Goal: Transaction & Acquisition: Purchase product/service

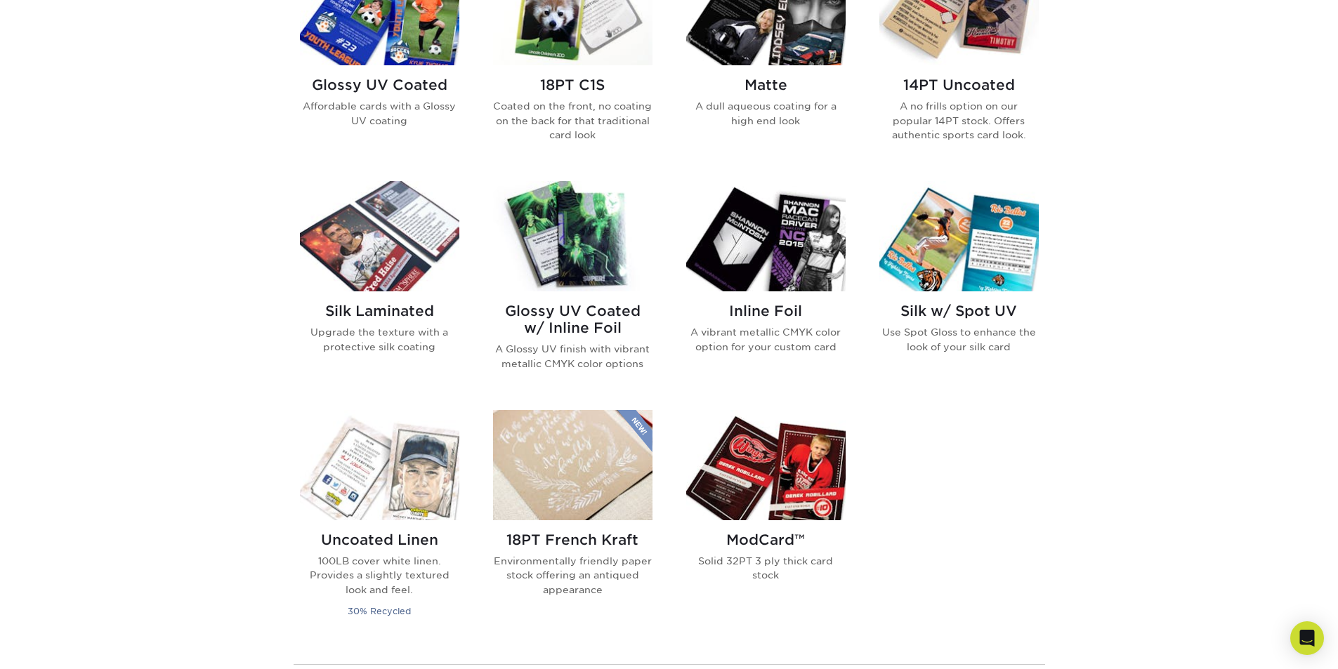
scroll to position [773, 0]
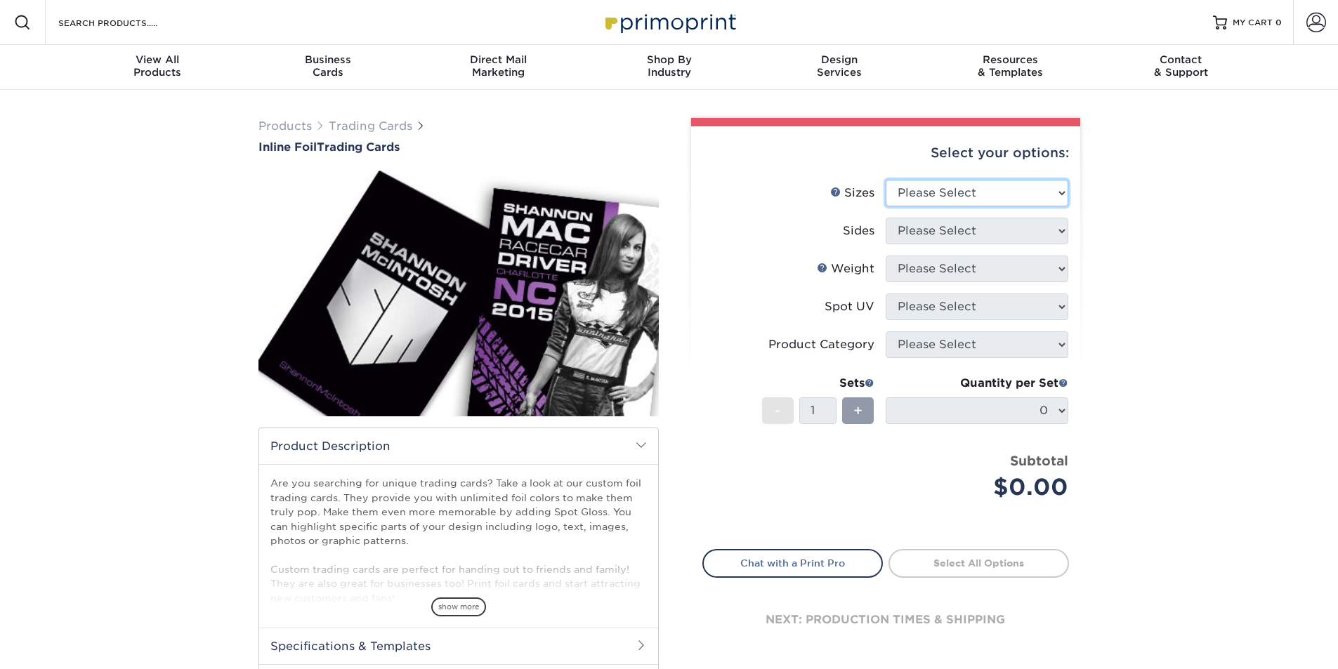
click at [954, 198] on select "Please Select 2.5" x 3.5"" at bounding box center [977, 193] width 183 height 27
select select "2.50x3.50"
click at [886, 180] on select "Please Select 2.5" x 3.5"" at bounding box center [977, 193] width 183 height 27
click at [961, 232] on select "Please Select Print Both Sides - Foil Back Only Print Both Sides - Foil Both Si…" at bounding box center [977, 231] width 183 height 27
select select "34527644-b4fd-4ffb-9092-1318eefcd9d9"
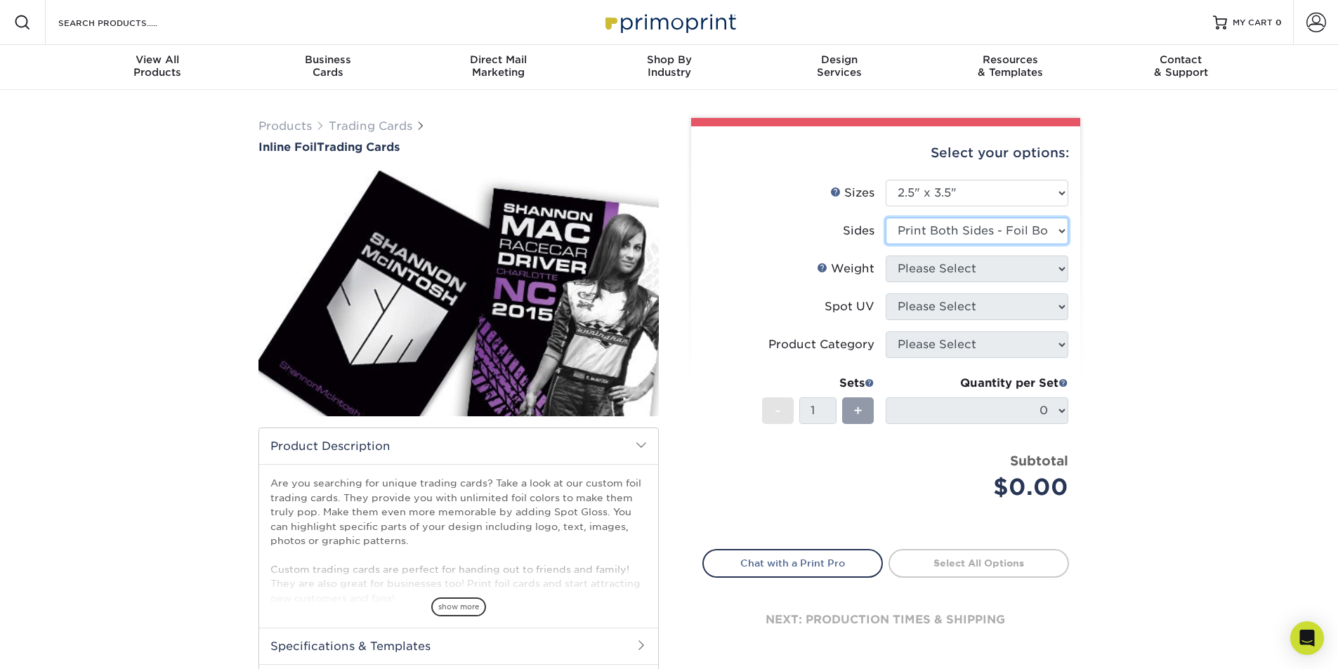
click at [886, 218] on select "Please Select Print Both Sides - Foil Back Only Print Both Sides - Foil Both Si…" at bounding box center [977, 231] width 183 height 27
click at [992, 280] on select "Please Select 16PT" at bounding box center [977, 269] width 183 height 27
select select "16PT"
click at [886, 256] on select "Please Select 16PT" at bounding box center [977, 269] width 183 height 27
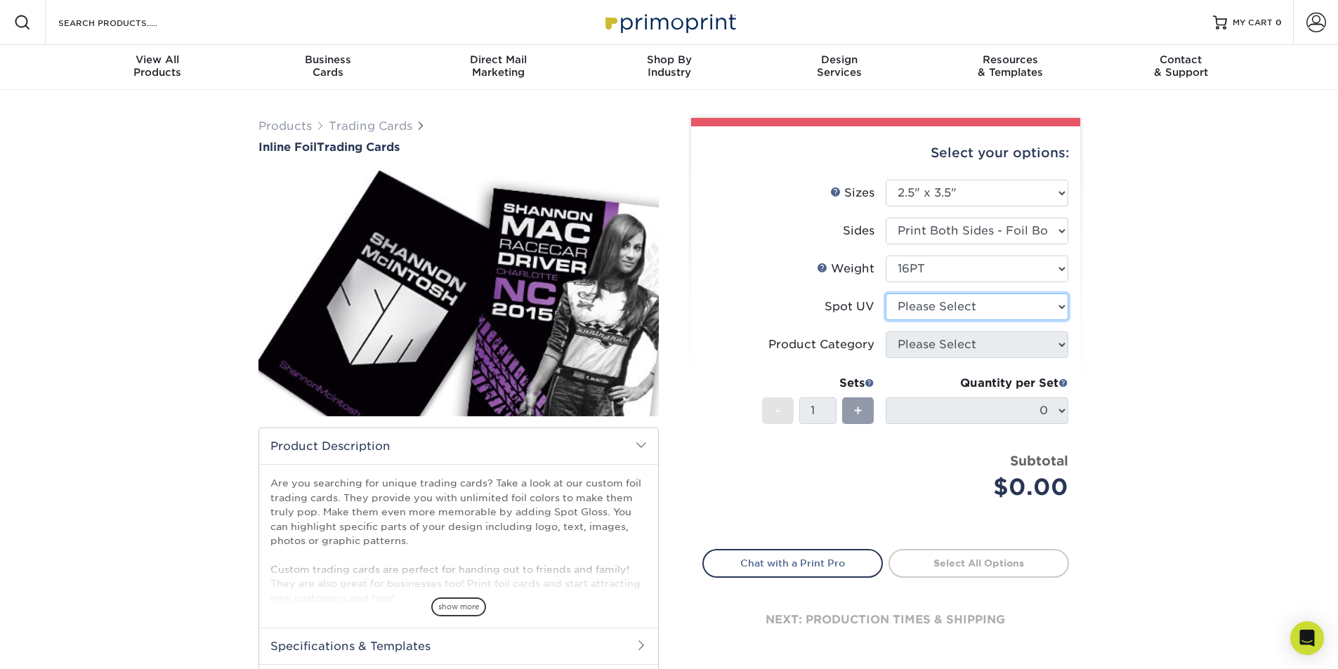
click at [992, 306] on select "Please Select No Spot UV Front and Back (Both Sides) Front Only Back Only" at bounding box center [977, 307] width 183 height 27
click at [886, 294] on select "Please Select No Spot UV Front and Back (Both Sides) Front Only Back Only" at bounding box center [977, 307] width 183 height 27
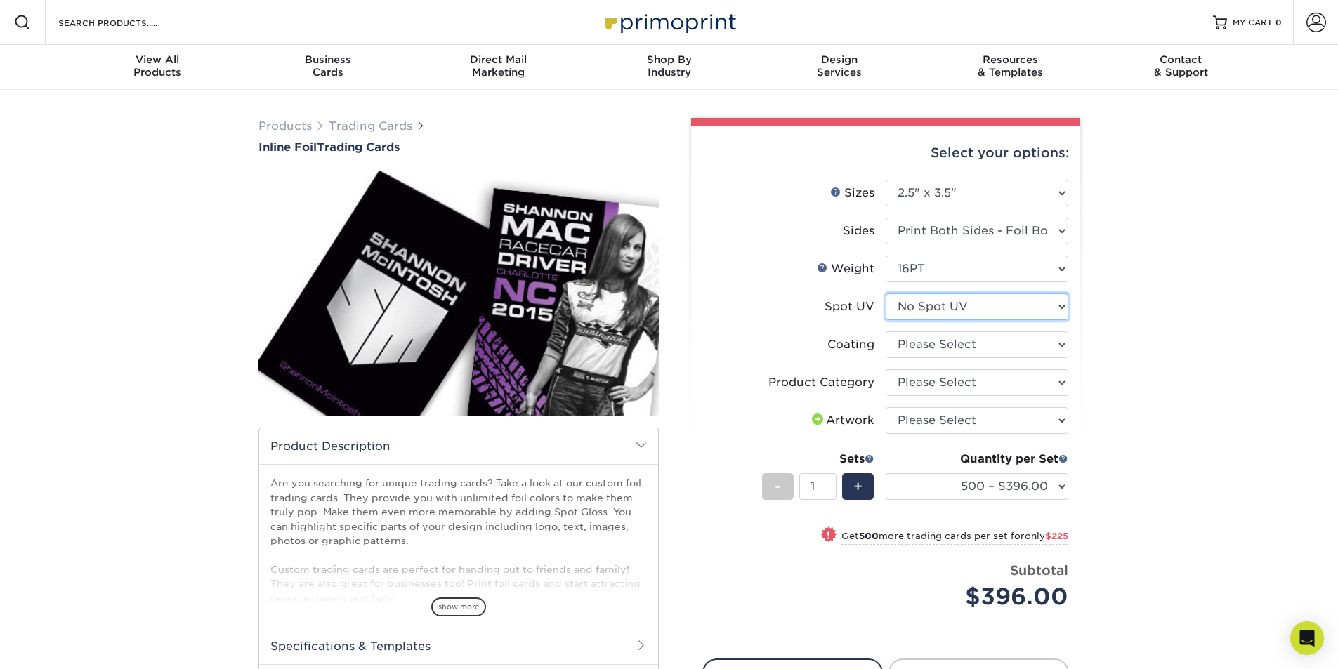
click at [983, 310] on select "Please Select No Spot UV Front and Back (Both Sides) Front Only Back Only" at bounding box center [977, 307] width 183 height 27
click at [886, 294] on select "Please Select No Spot UV Front and Back (Both Sides) Front Only Back Only" at bounding box center [977, 307] width 183 height 27
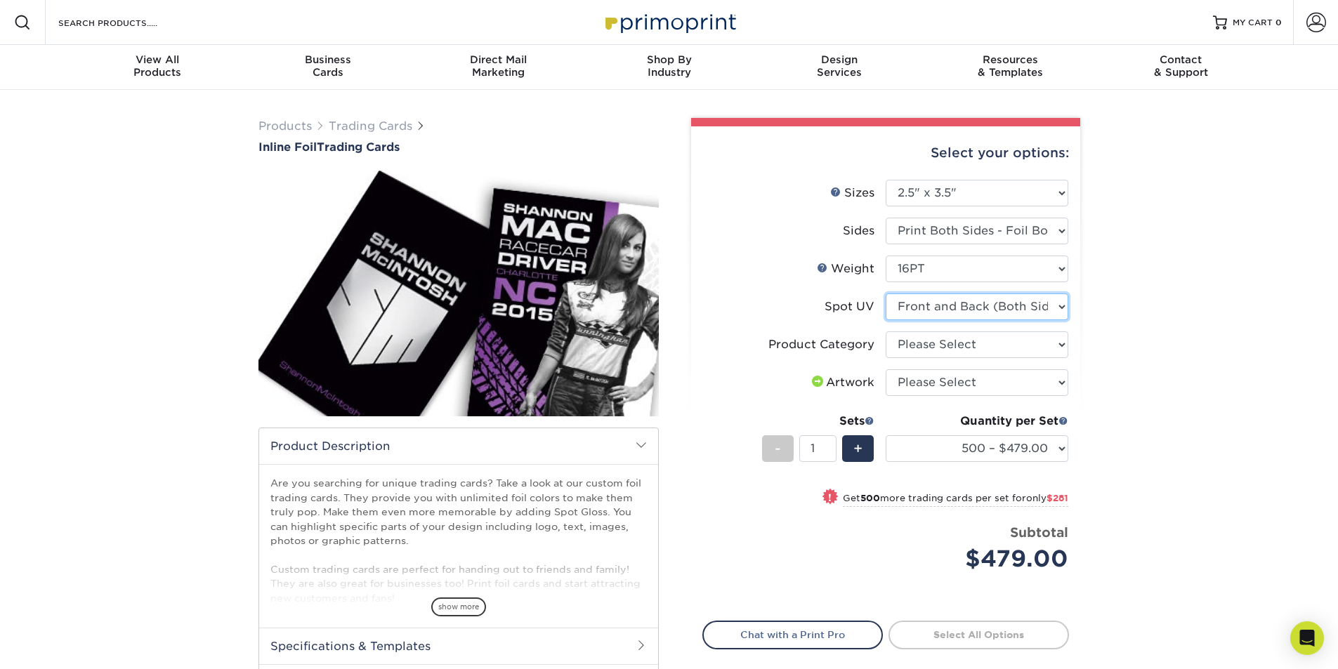
click at [990, 312] on select "Please Select No Spot UV Front and Back (Both Sides) Front Only Back Only" at bounding box center [977, 307] width 183 height 27
click at [886, 294] on select "Please Select No Spot UV Front and Back (Both Sides) Front Only Back Only" at bounding box center [977, 307] width 183 height 27
click at [936, 309] on select "Please Select No Spot UV Front and Back (Both Sides) Front Only Back Only" at bounding box center [977, 307] width 183 height 27
click at [886, 294] on select "Please Select No Spot UV Front and Back (Both Sides) Front Only Back Only" at bounding box center [977, 307] width 183 height 27
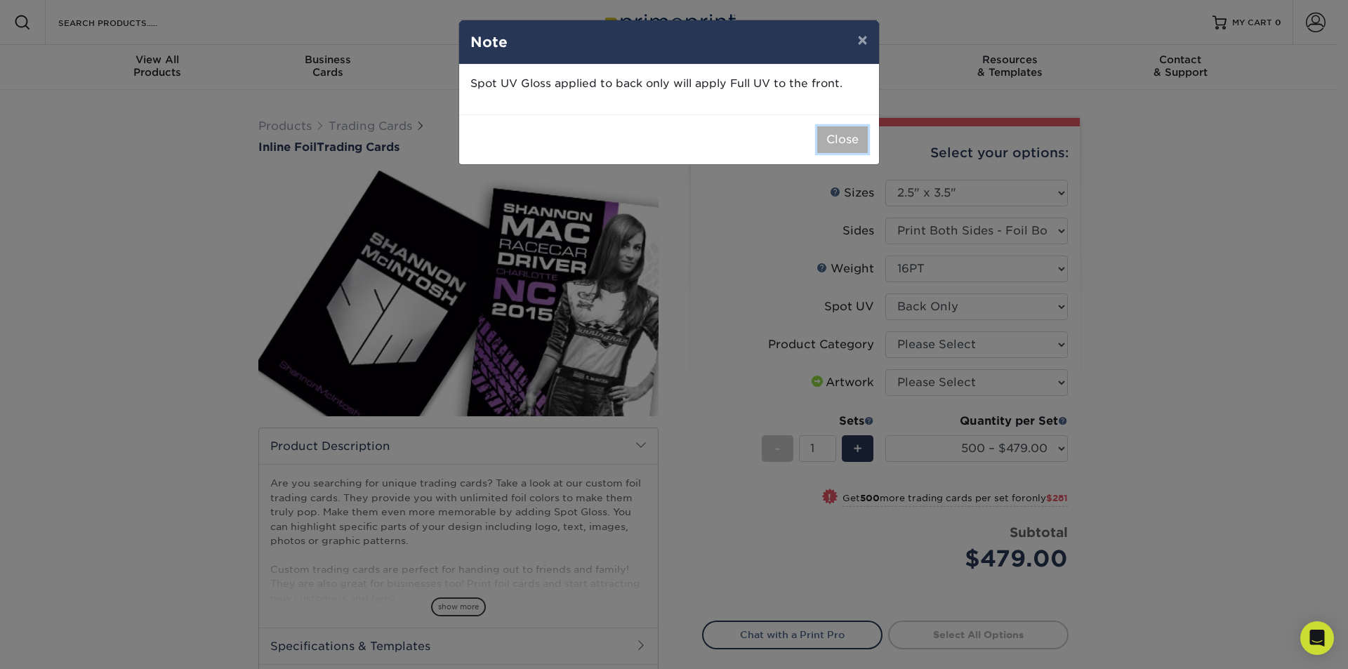
click at [844, 145] on button "Close" at bounding box center [843, 139] width 51 height 27
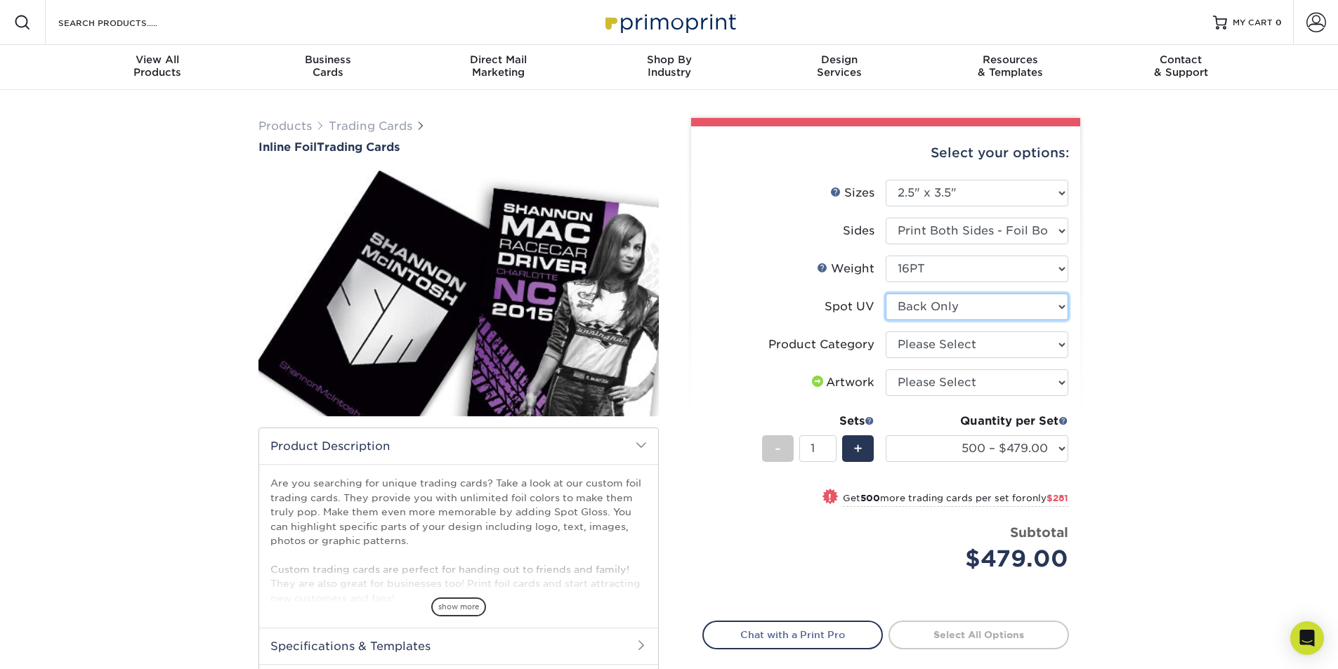
click at [986, 307] on select "Please Select No Spot UV Front and Back (Both Sides) Front Only Back Only" at bounding box center [977, 307] width 183 height 27
select select "1"
click at [886, 294] on select "Please Select No Spot UV Front and Back (Both Sides) Front Only Back Only" at bounding box center [977, 307] width 183 height 27
click at [970, 343] on select "Please Select Trading Cards" at bounding box center [977, 345] width 183 height 27
select select "c2f9bce9-36c2-409d-b101-c29d9d031e18"
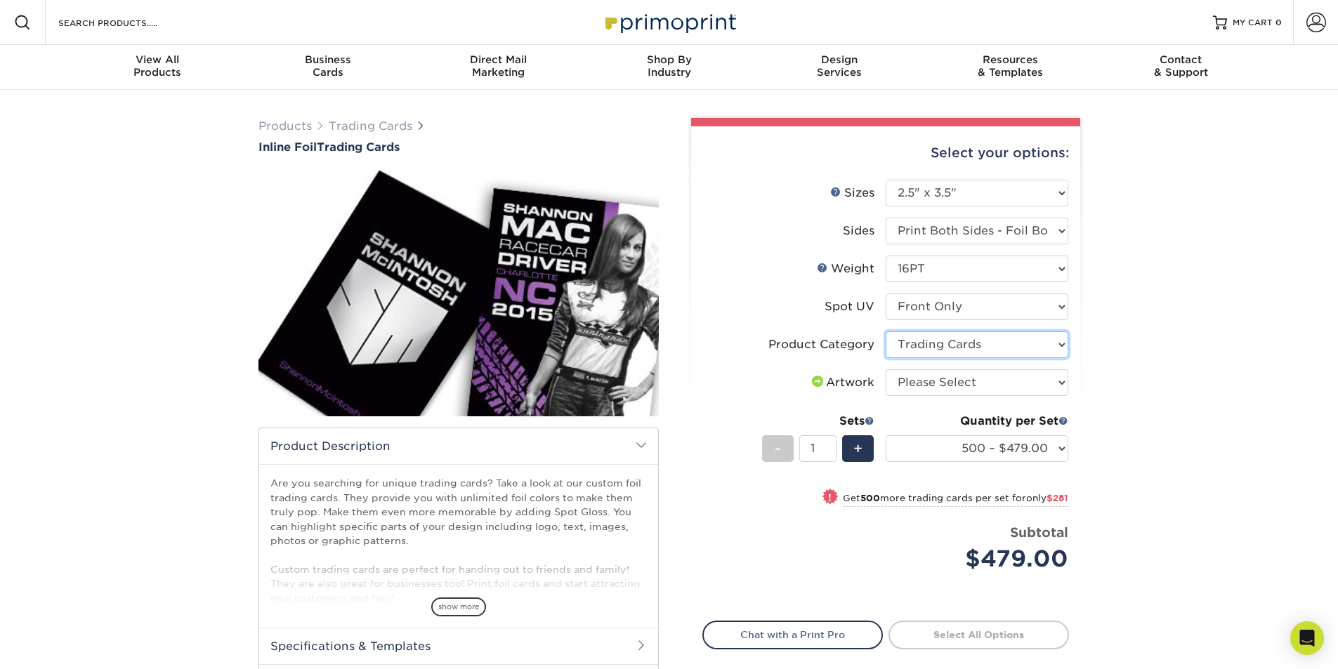
click at [886, 332] on select "Please Select Trading Cards" at bounding box center [977, 345] width 183 height 27
click at [984, 374] on select "Please Select I will upload files I need a design - $100" at bounding box center [977, 382] width 183 height 27
select select "upload"
click at [886, 369] on select "Please Select I will upload files I need a design - $100" at bounding box center [977, 382] width 183 height 27
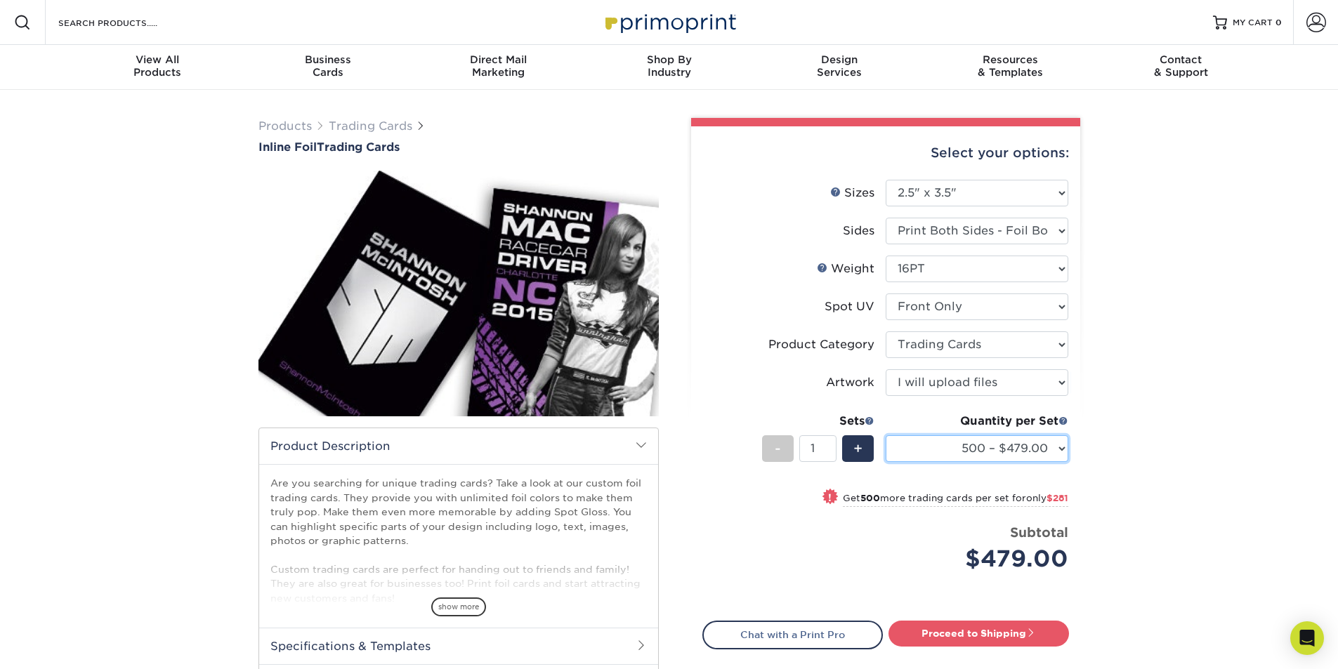
click at [1052, 451] on select "500 – $479.00 1000 – $760.00 2500 – $1104.00 5000 – $1565.00" at bounding box center [977, 448] width 183 height 27
click at [886, 435] on select "500 – $479.00 1000 – $760.00 2500 – $1104.00 5000 – $1565.00" at bounding box center [977, 448] width 183 height 27
click at [991, 450] on select "500 – $479.00 1000 – $760.00 2500 – $1104.00 5000 – $1565.00" at bounding box center [977, 448] width 183 height 27
click at [992, 447] on select "500 – $479.00 1000 – $760.00 2500 – $1104.00 5000 – $1565.00" at bounding box center [977, 448] width 183 height 27
